Goal: Transaction & Acquisition: Purchase product/service

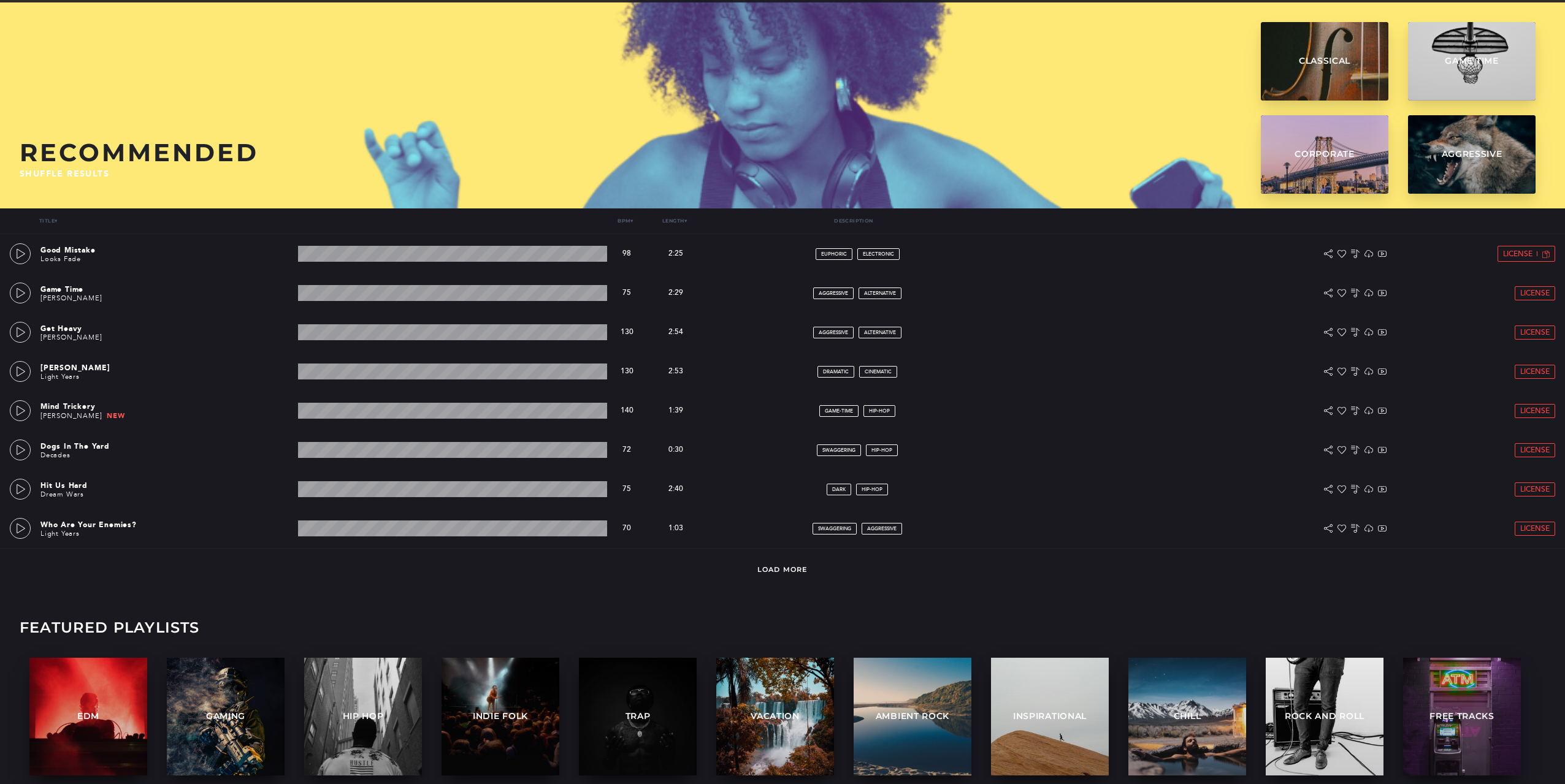
scroll to position [57, 0]
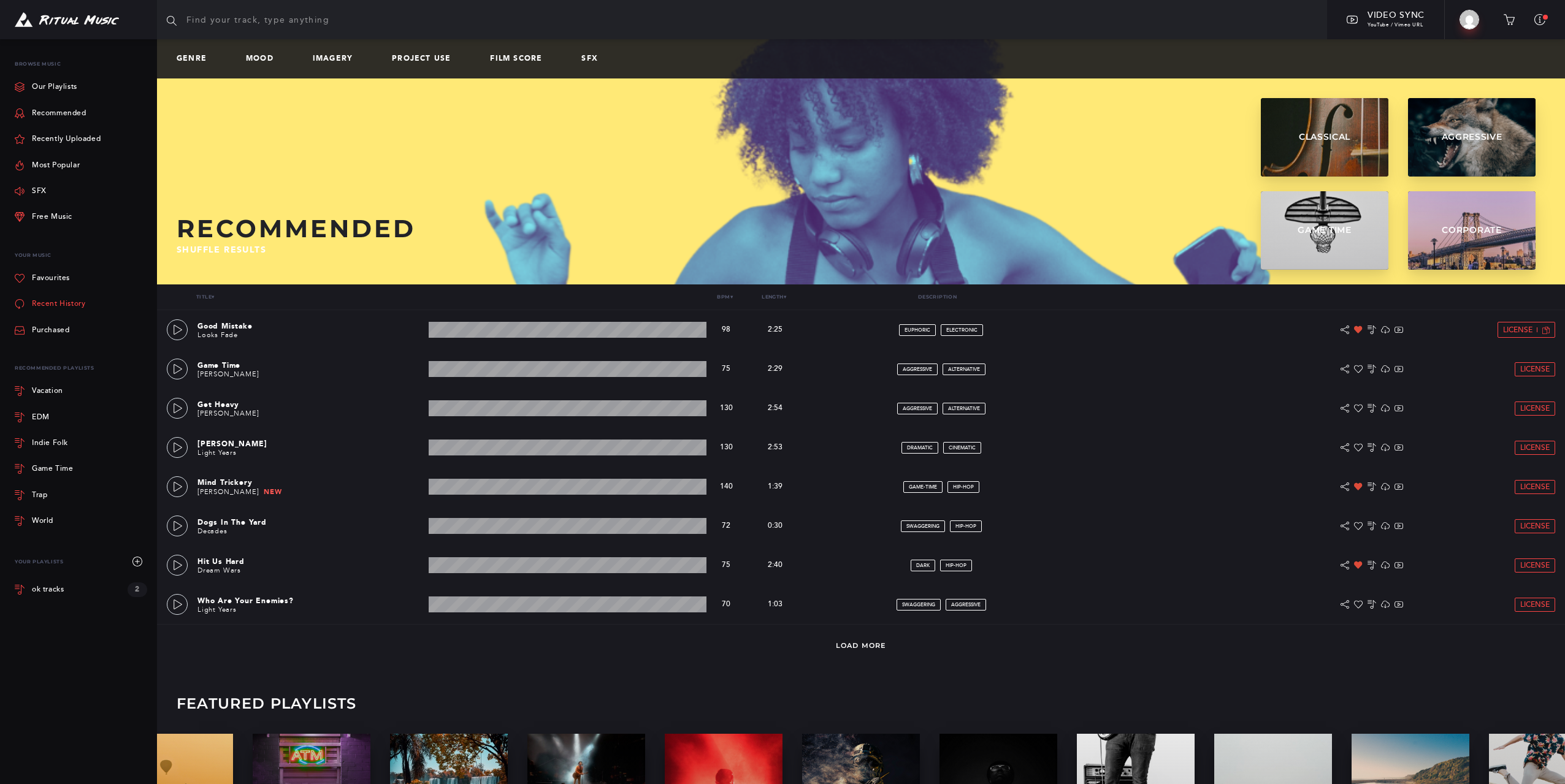
click at [42, 303] on link "Recent History" at bounding box center [50, 304] width 70 height 26
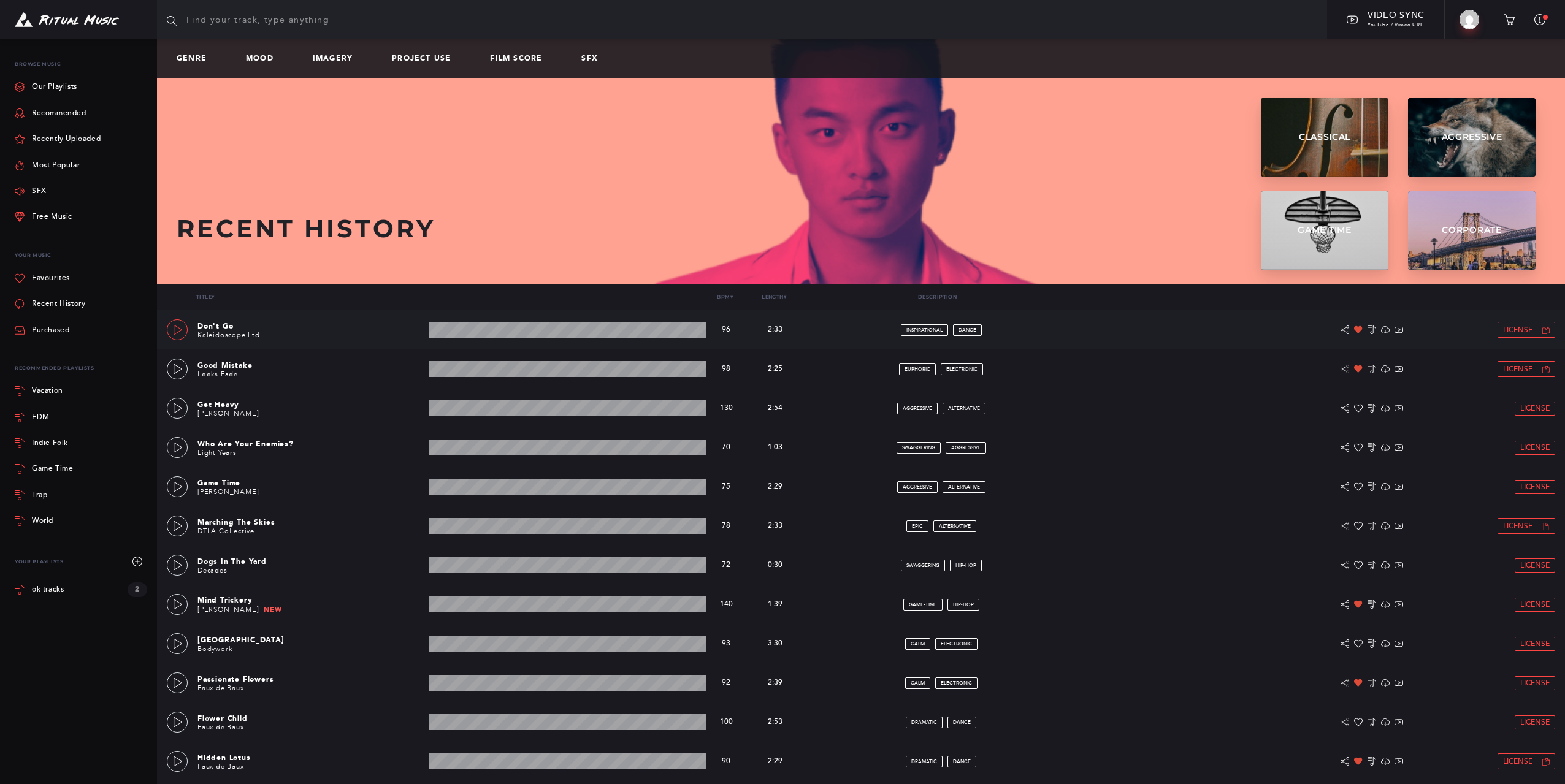
click at [179, 332] on icon at bounding box center [178, 330] width 10 height 10
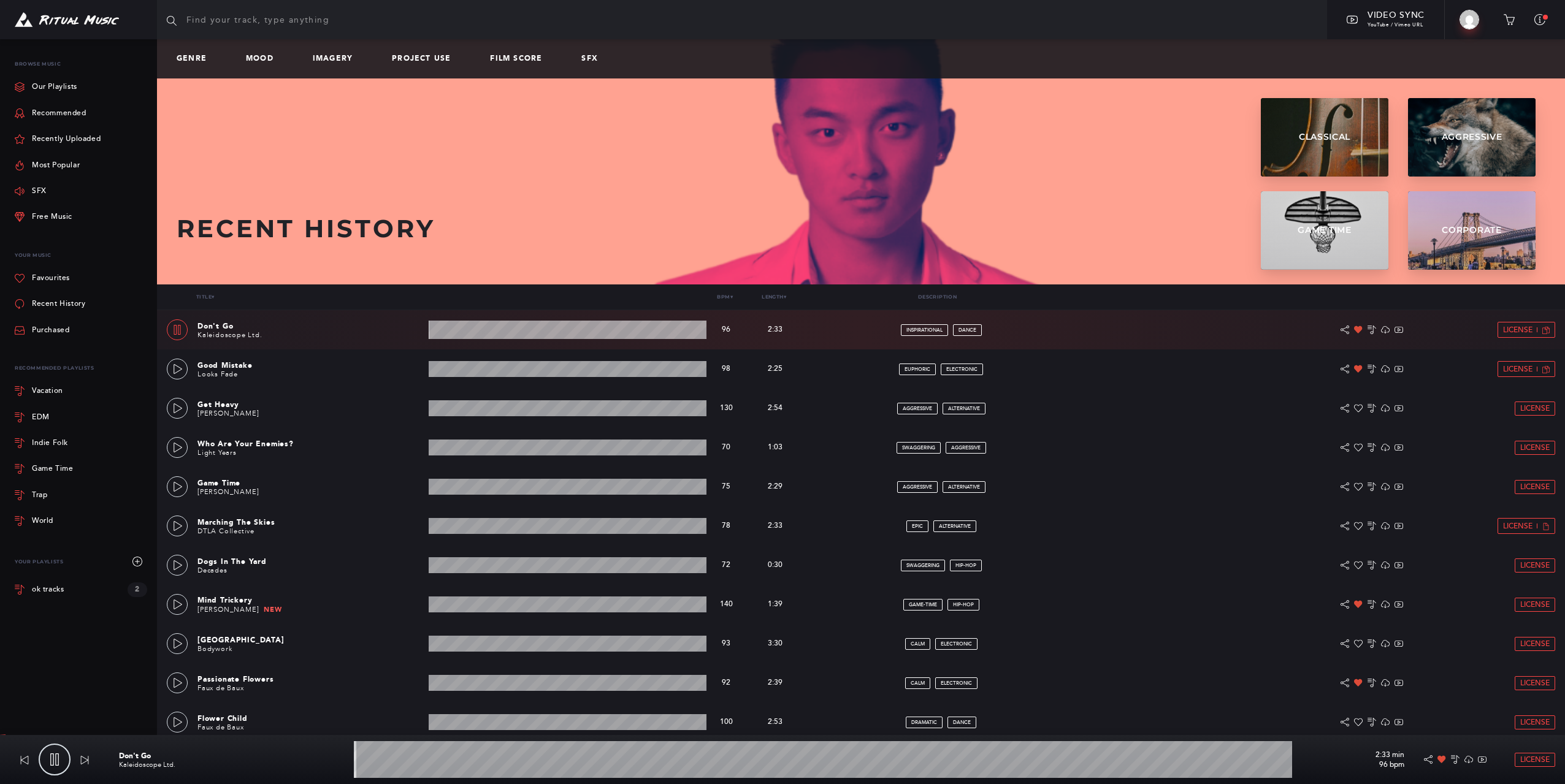
click at [179, 332] on icon at bounding box center [177, 330] width 10 height 10
type input "0.44"
click at [1522, 329] on span "License" at bounding box center [1518, 330] width 30 height 8
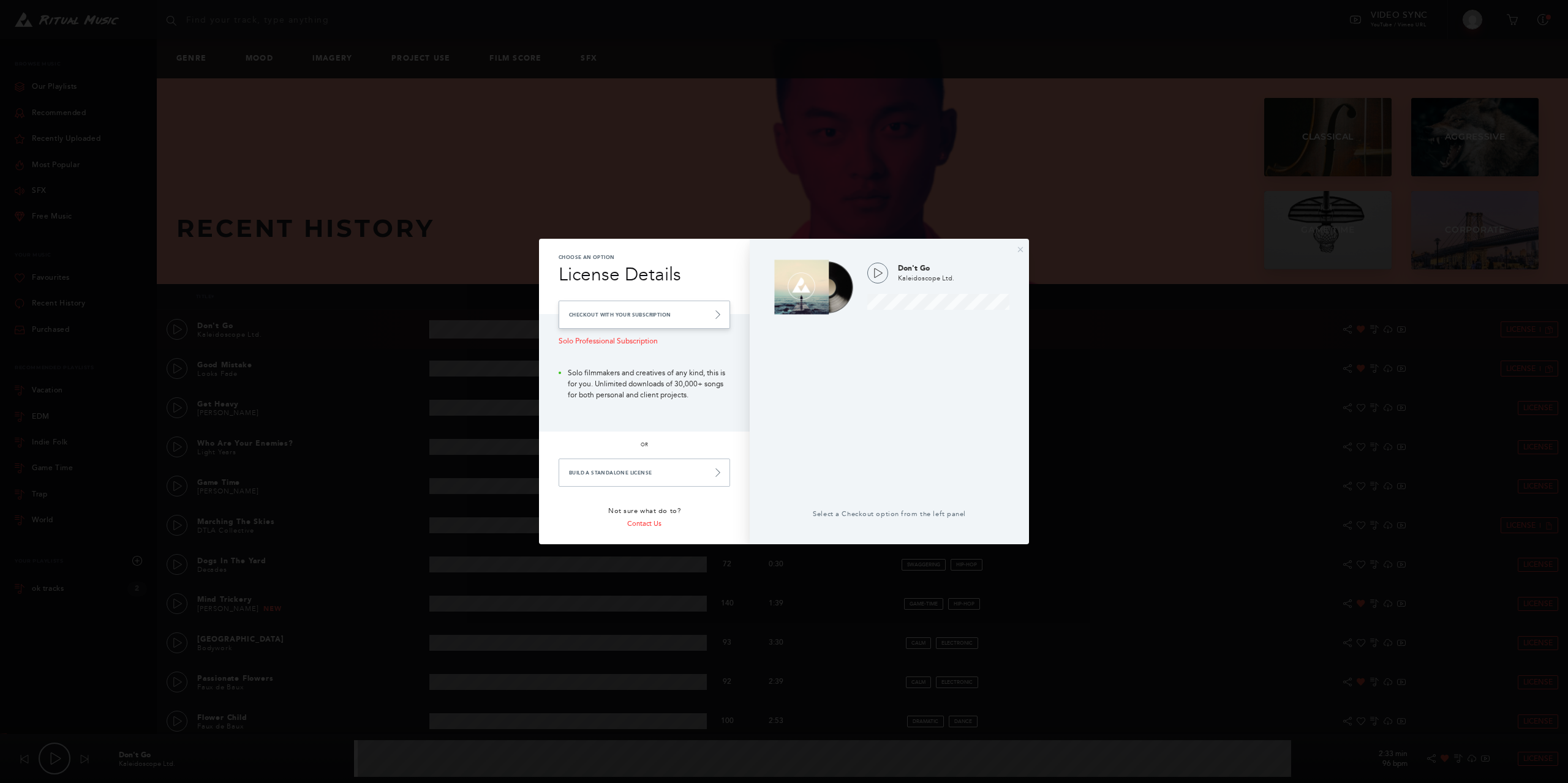
click at [624, 318] on link "Checkout with your Subscription" at bounding box center [644, 314] width 171 height 28
